Goal: Find specific page/section: Find specific page/section

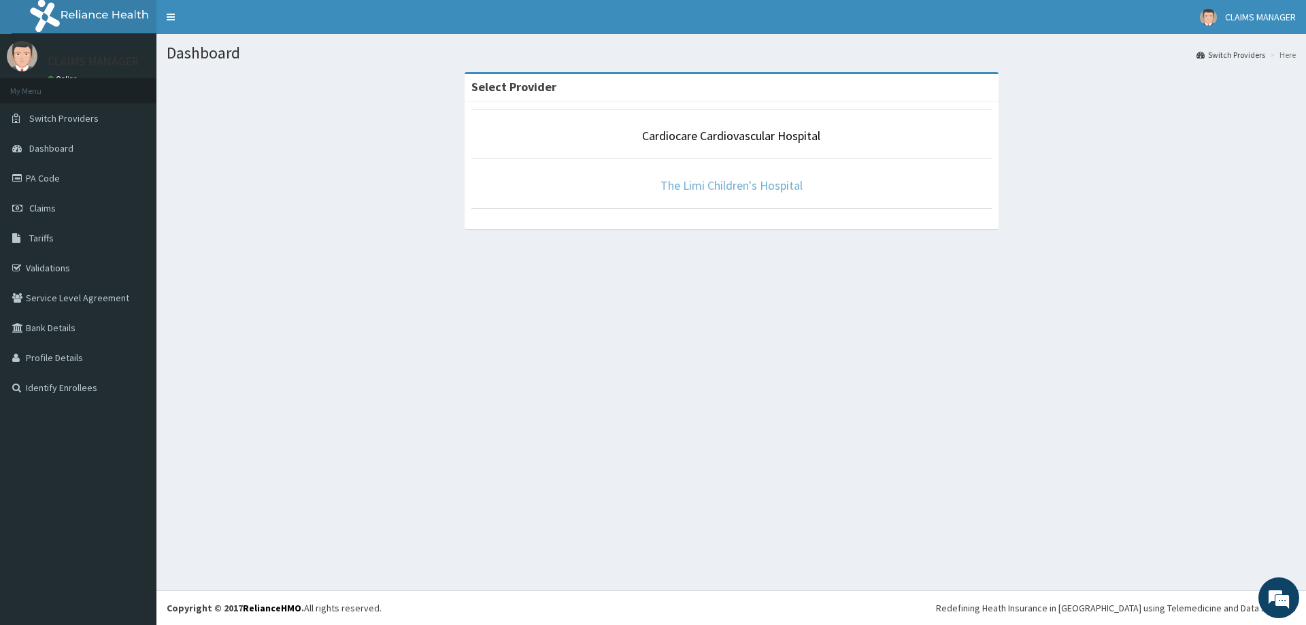
click at [695, 187] on link "The Limi Children's Hospital" at bounding box center [731, 185] width 142 height 16
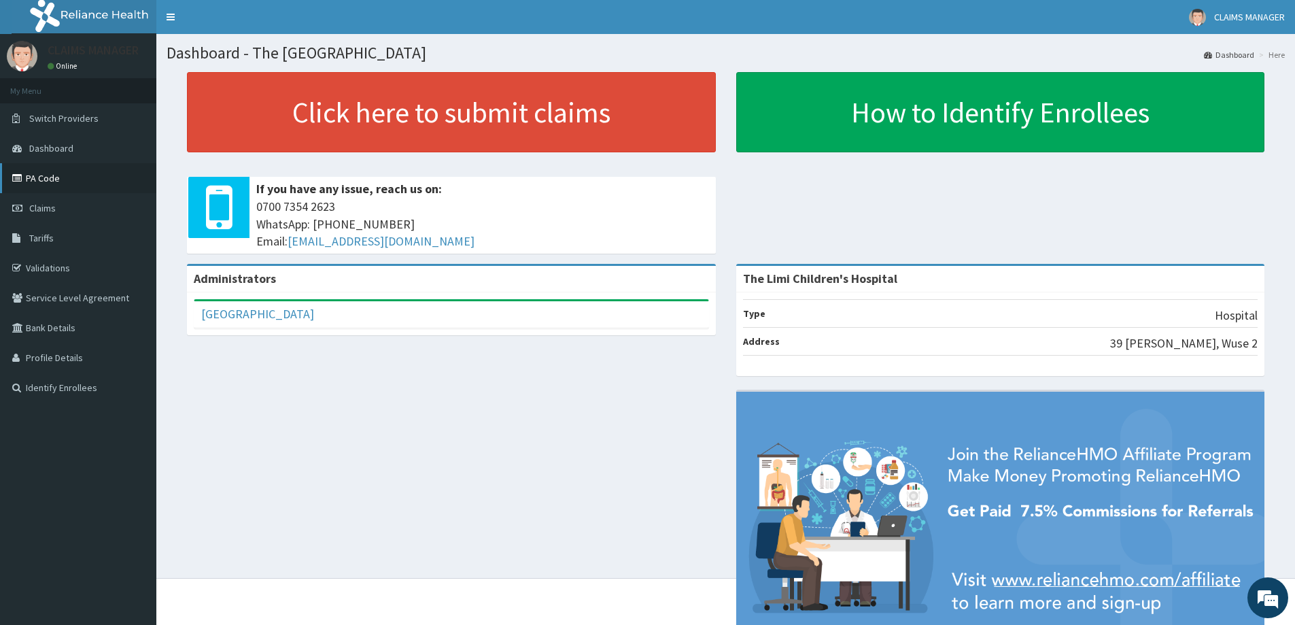
click at [42, 177] on link "PA Code" at bounding box center [78, 178] width 156 height 30
